Goal: Task Accomplishment & Management: Complete application form

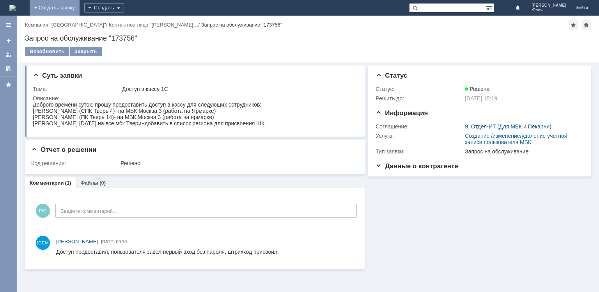
click at [80, 9] on link "+ Создать заявку" at bounding box center [55, 8] width 50 height 16
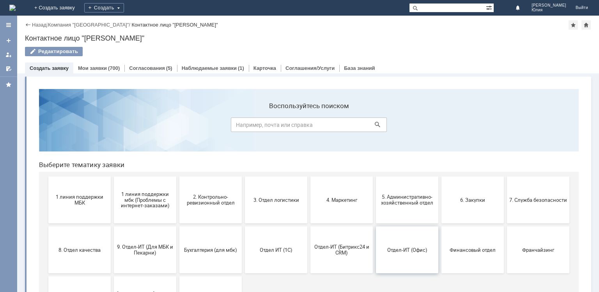
click at [410, 250] on span "Отдел-ИТ (Офис)" at bounding box center [408, 250] width 58 height 6
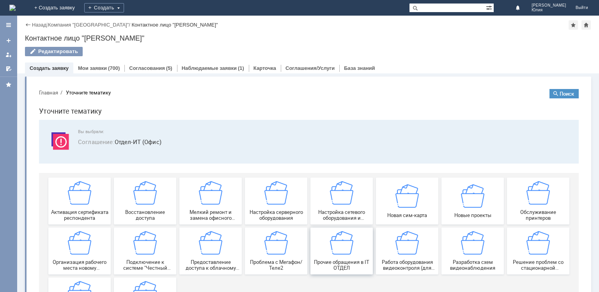
click at [337, 248] on img at bounding box center [341, 242] width 23 height 23
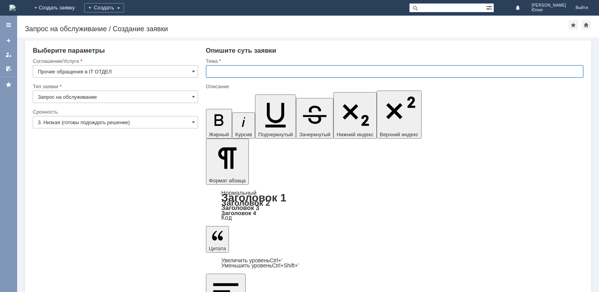
click at [256, 71] on input "text" at bounding box center [395, 71] width 378 height 12
type input "Доступ к МБК Москва"
